Goal: Transaction & Acquisition: Purchase product/service

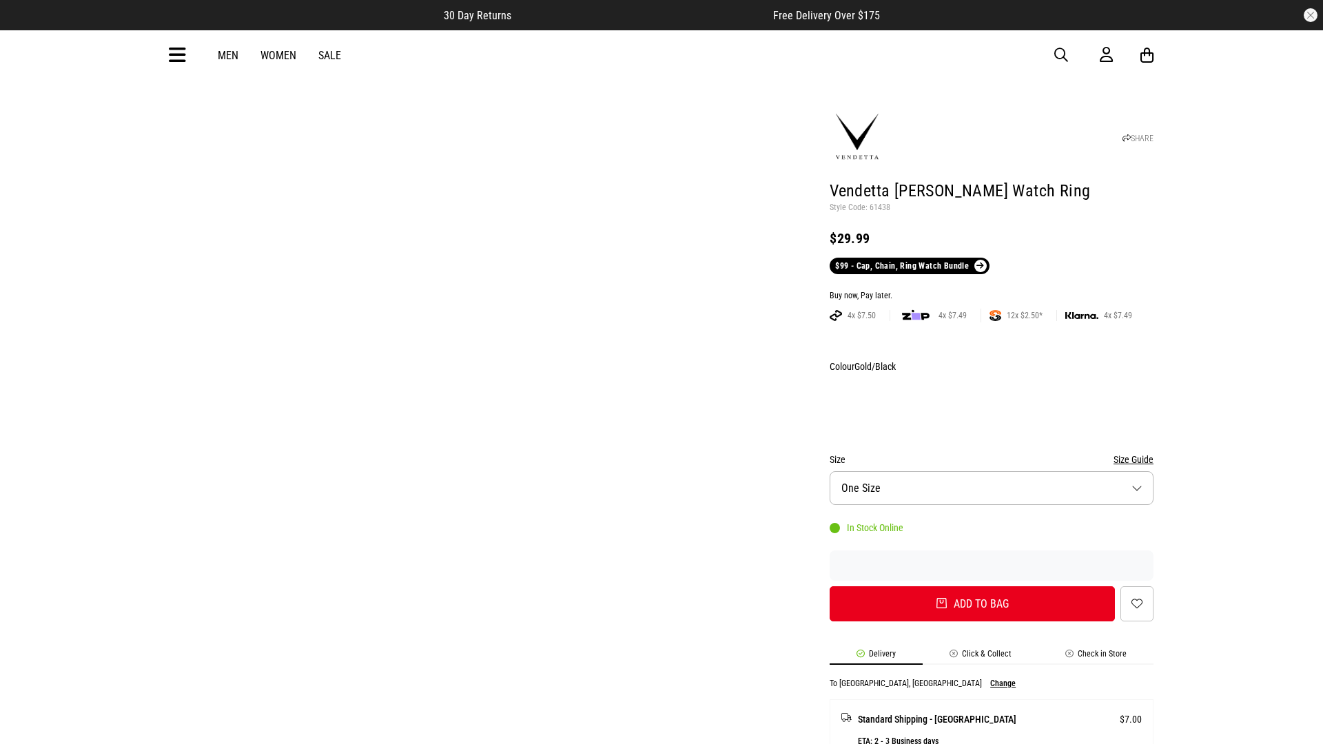
click at [991, 291] on div "Buy now, Pay later." at bounding box center [991, 296] width 324 height 11
click at [972, 586] on button "Add to bag" at bounding box center [971, 603] width 285 height 35
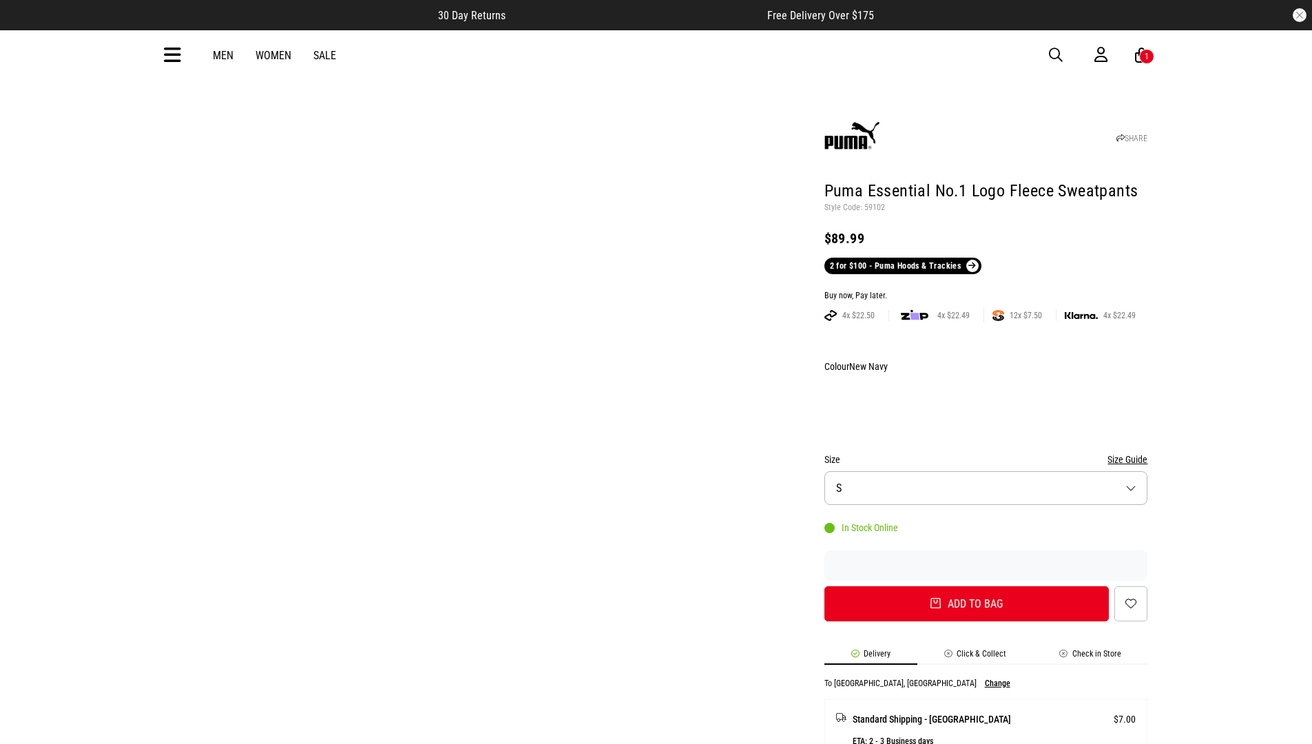
click at [986, 291] on div "Buy now, Pay later." at bounding box center [987, 296] width 324 height 11
click at [967, 586] on button "Add to bag" at bounding box center [967, 603] width 285 height 35
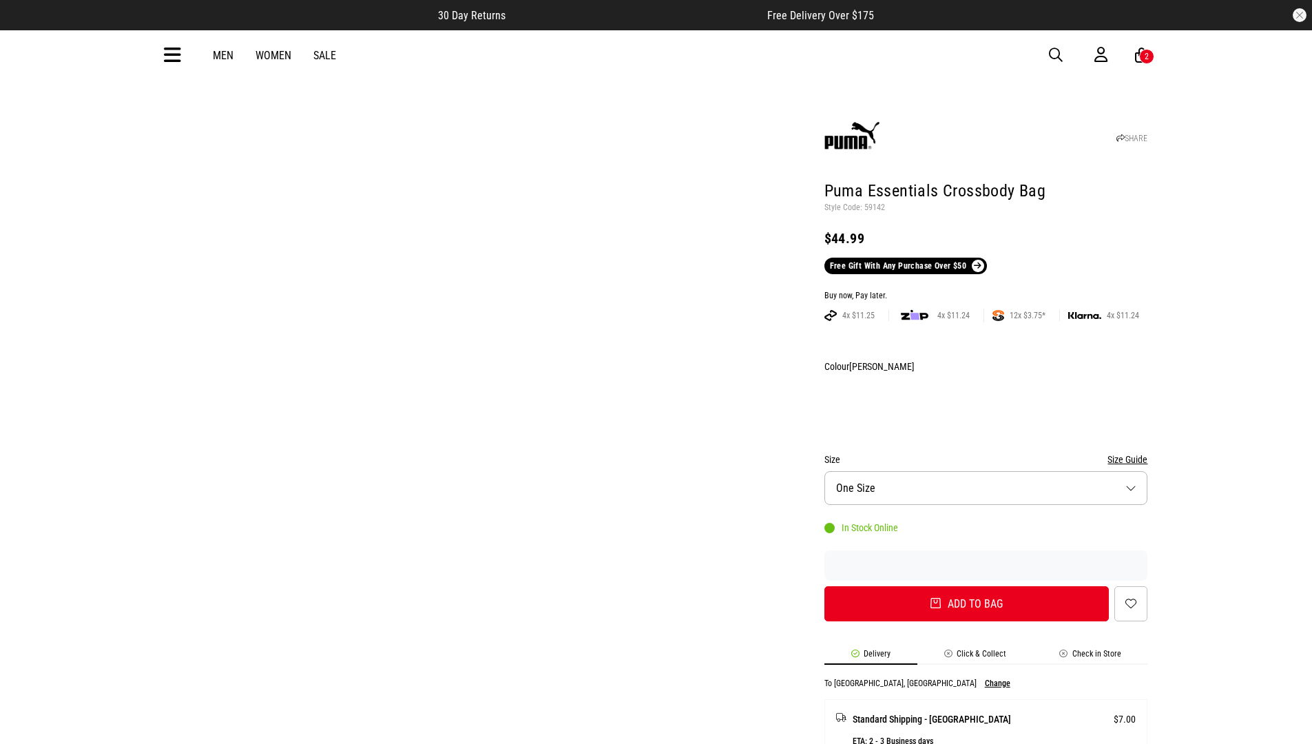
click at [986, 291] on div "Buy now, Pay later." at bounding box center [987, 296] width 324 height 11
click at [967, 586] on button "Add to bag" at bounding box center [967, 603] width 285 height 35
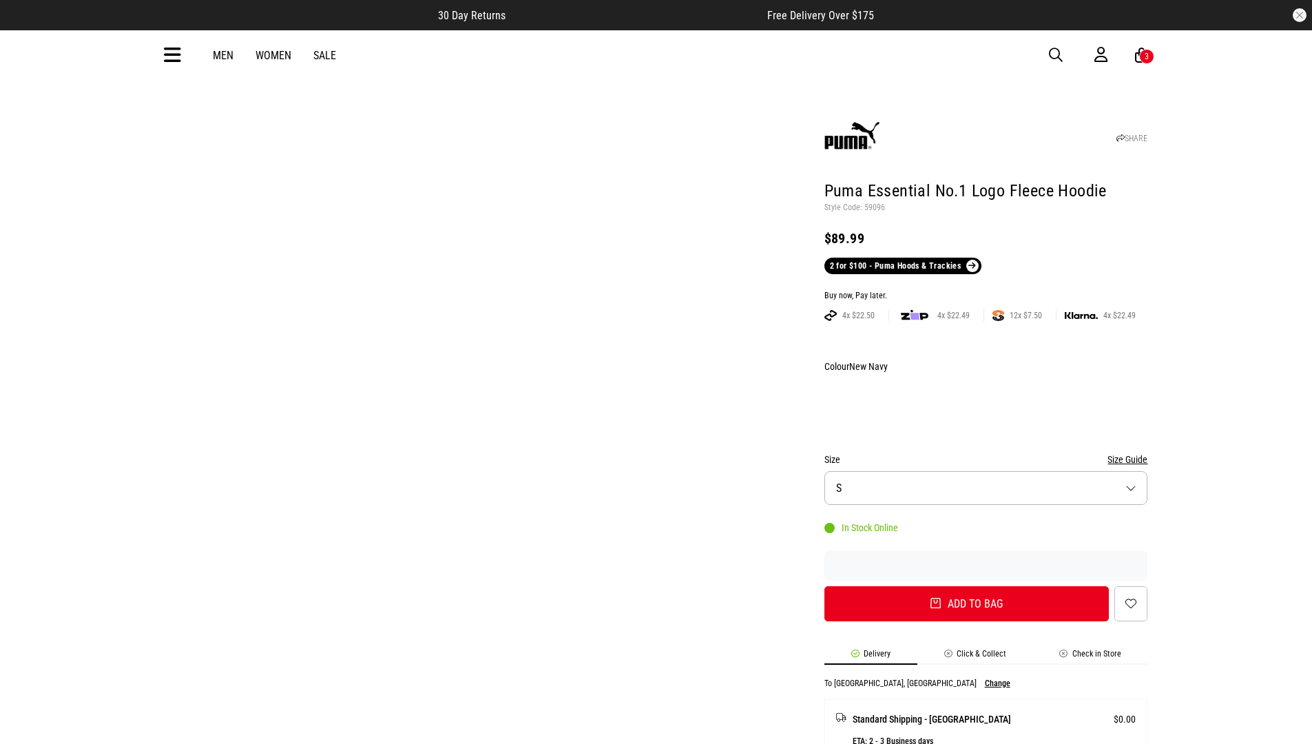
click at [986, 291] on div "Buy now, Pay later." at bounding box center [987, 296] width 324 height 11
click at [967, 586] on button "Add to bag" at bounding box center [967, 603] width 285 height 35
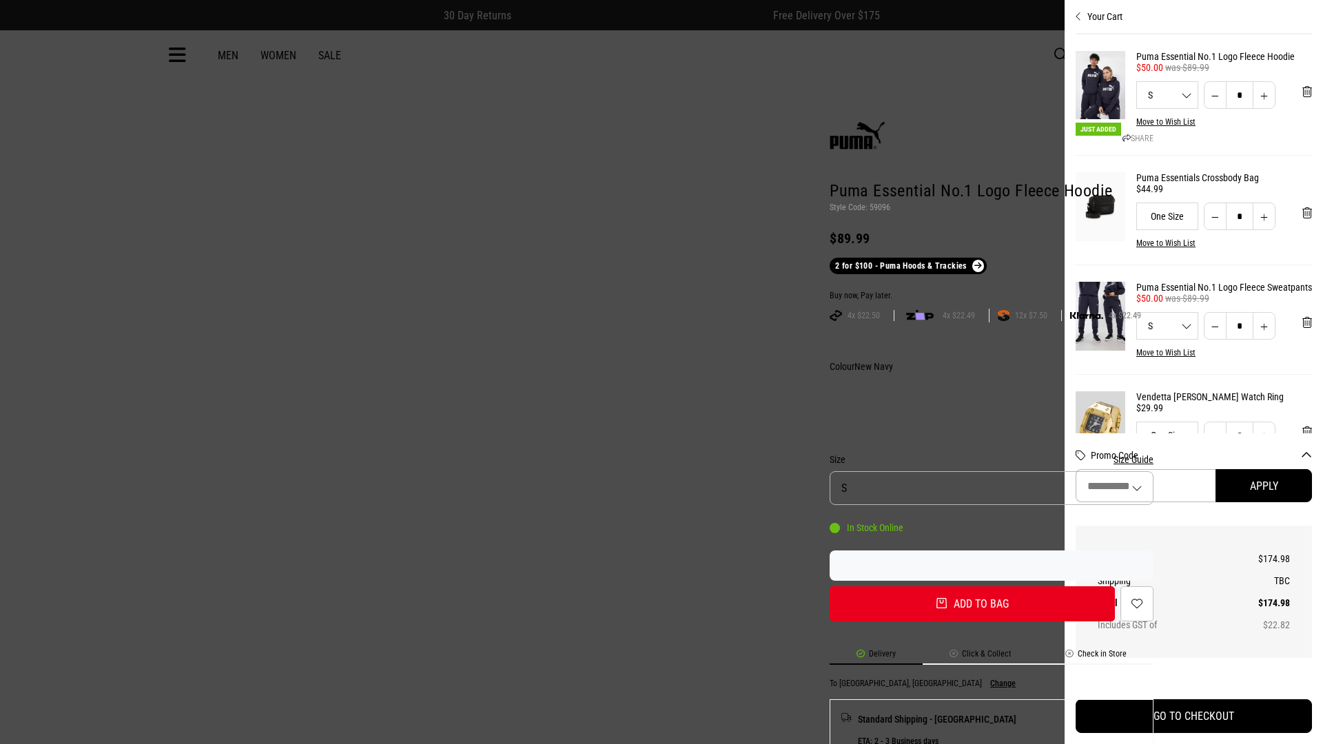
click at [1245, 486] on button "Apply" at bounding box center [1263, 485] width 96 height 33
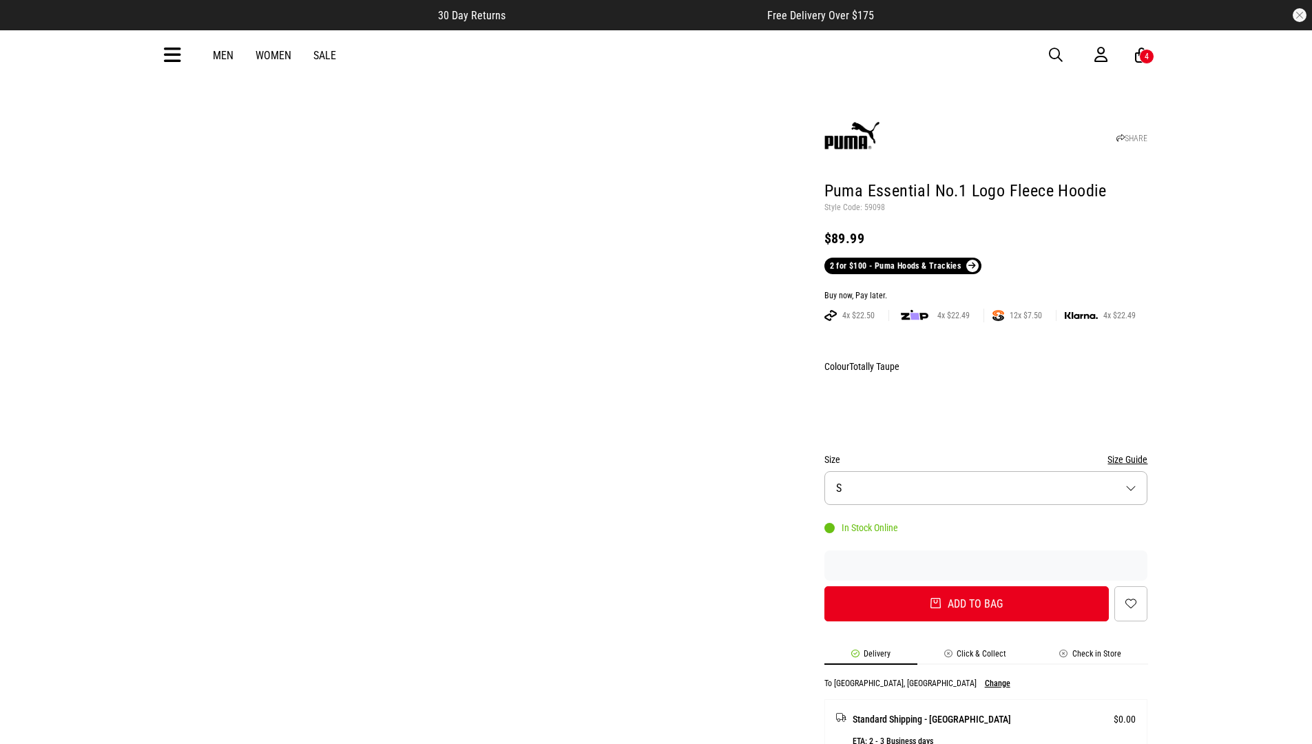
click at [986, 291] on div "Buy now, Pay later." at bounding box center [987, 296] width 324 height 11
click at [967, 586] on button "Add to bag" at bounding box center [967, 603] width 285 height 35
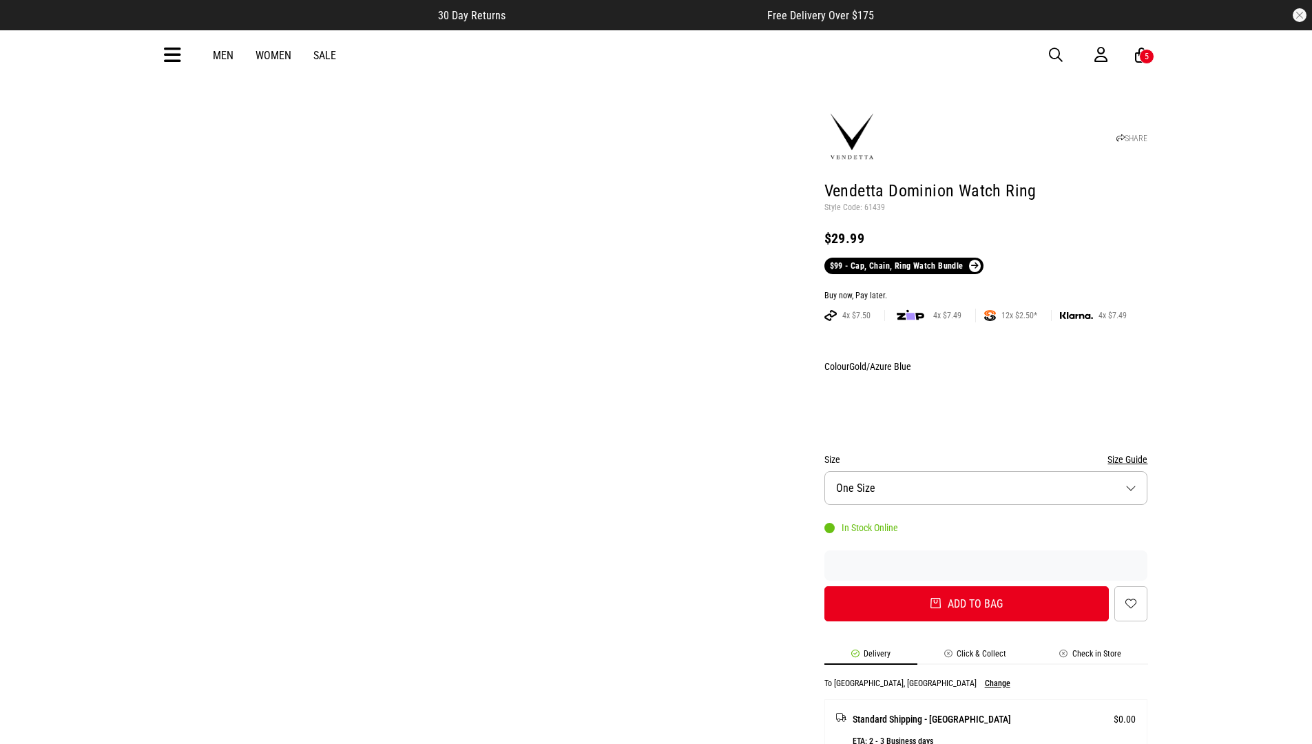
click at [986, 291] on div "Buy now, Pay later." at bounding box center [987, 296] width 324 height 11
click at [967, 586] on button "Add to bag" at bounding box center [967, 603] width 285 height 35
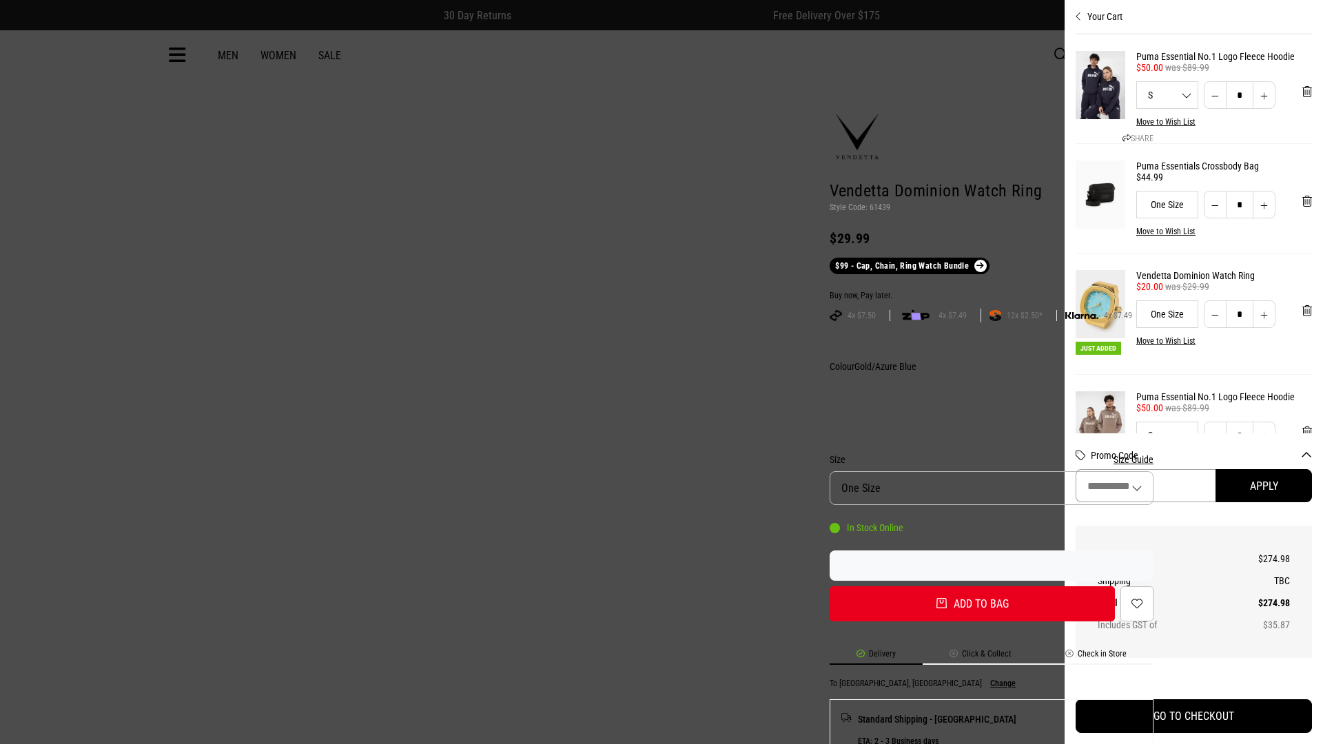
click at [1215, 486] on input "Promo Code" at bounding box center [1145, 485] width 140 height 33
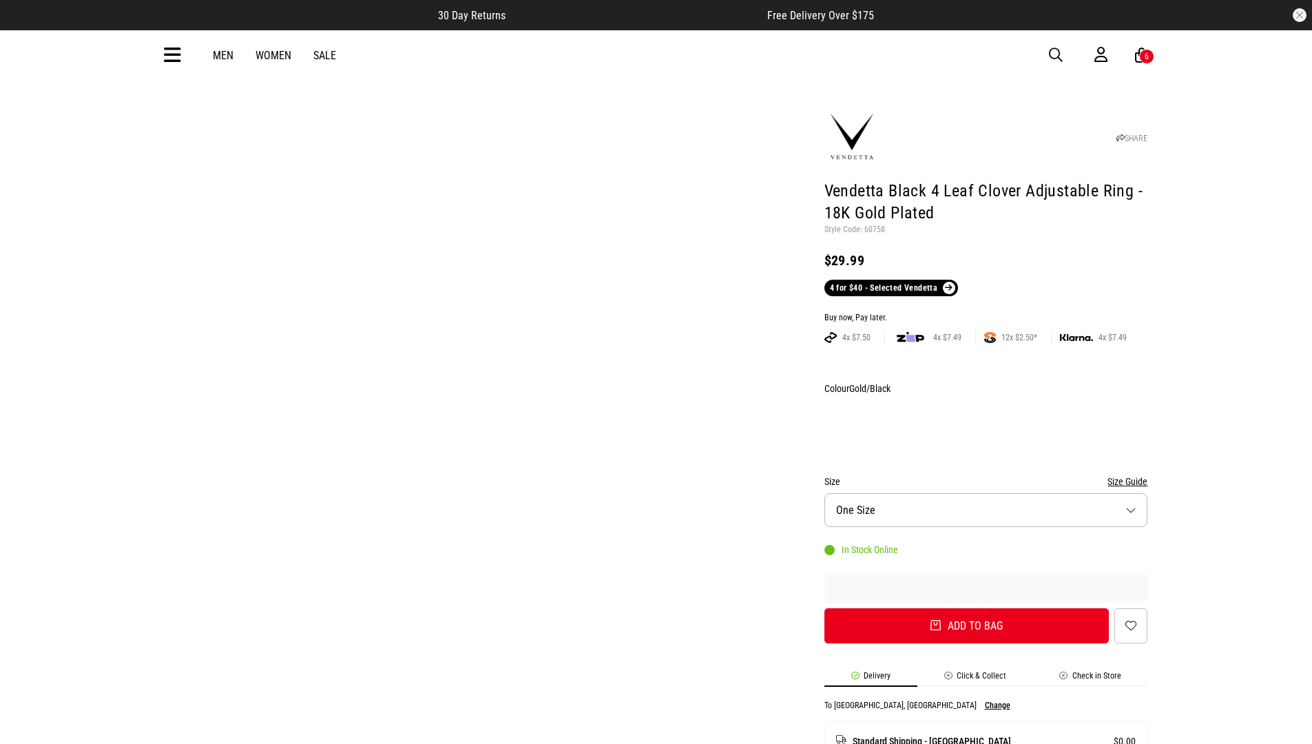
click at [986, 313] on div "Buy now, Pay later." at bounding box center [987, 318] width 324 height 11
click at [967, 608] on button "Add to bag" at bounding box center [967, 625] width 285 height 35
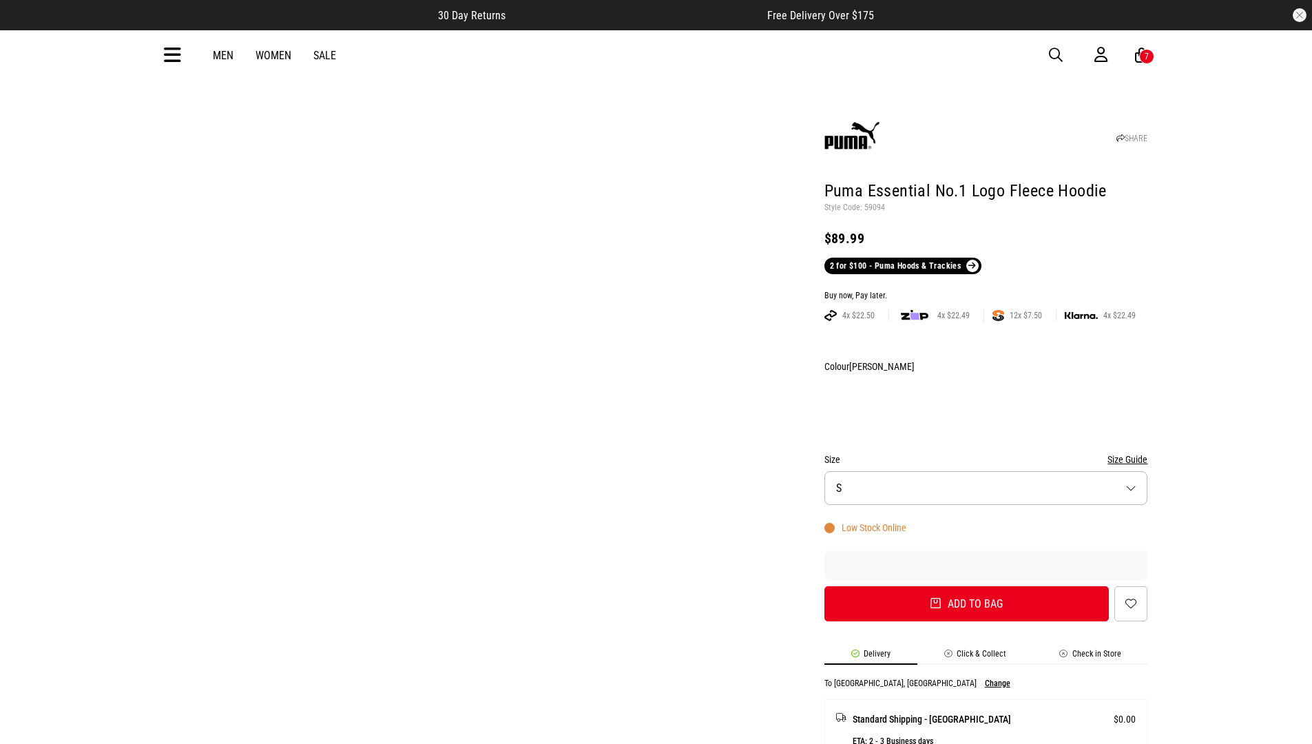
click at [986, 291] on div "Buy now, Pay later." at bounding box center [987, 296] width 324 height 11
click at [967, 586] on button "Add to bag" at bounding box center [967, 603] width 285 height 35
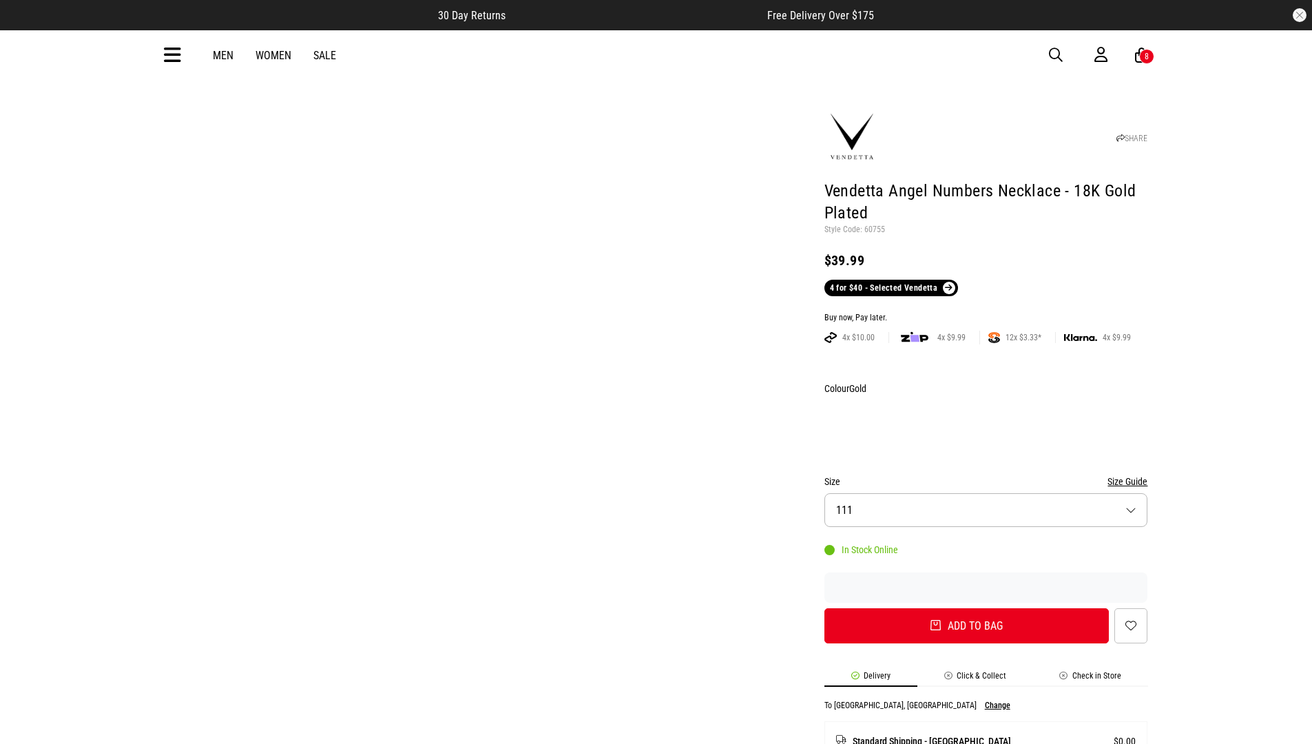
click at [986, 313] on div "Buy now, Pay later." at bounding box center [987, 318] width 324 height 11
click at [967, 608] on button "Add to bag" at bounding box center [967, 625] width 285 height 35
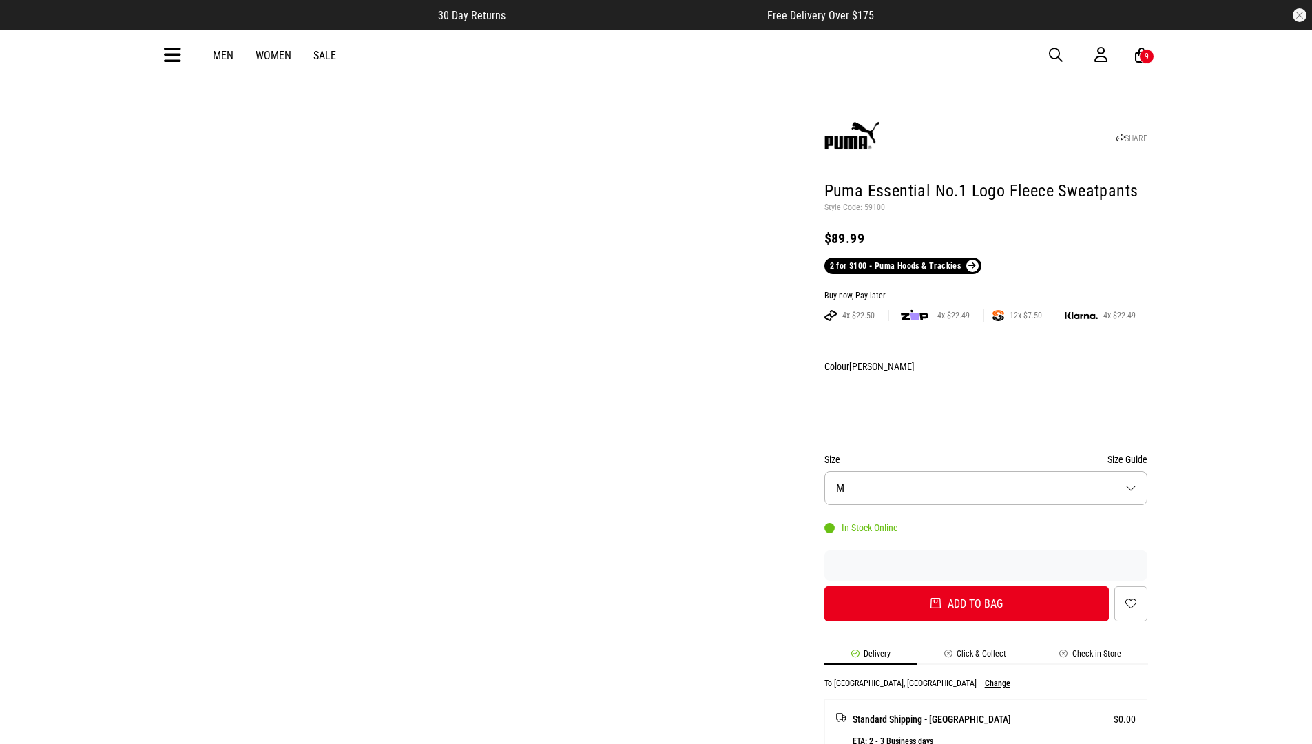
click at [986, 291] on div "Buy now, Pay later." at bounding box center [987, 296] width 324 height 11
click at [967, 586] on button "Add to bag" at bounding box center [967, 603] width 285 height 35
